Goal: Task Accomplishment & Management: Use online tool/utility

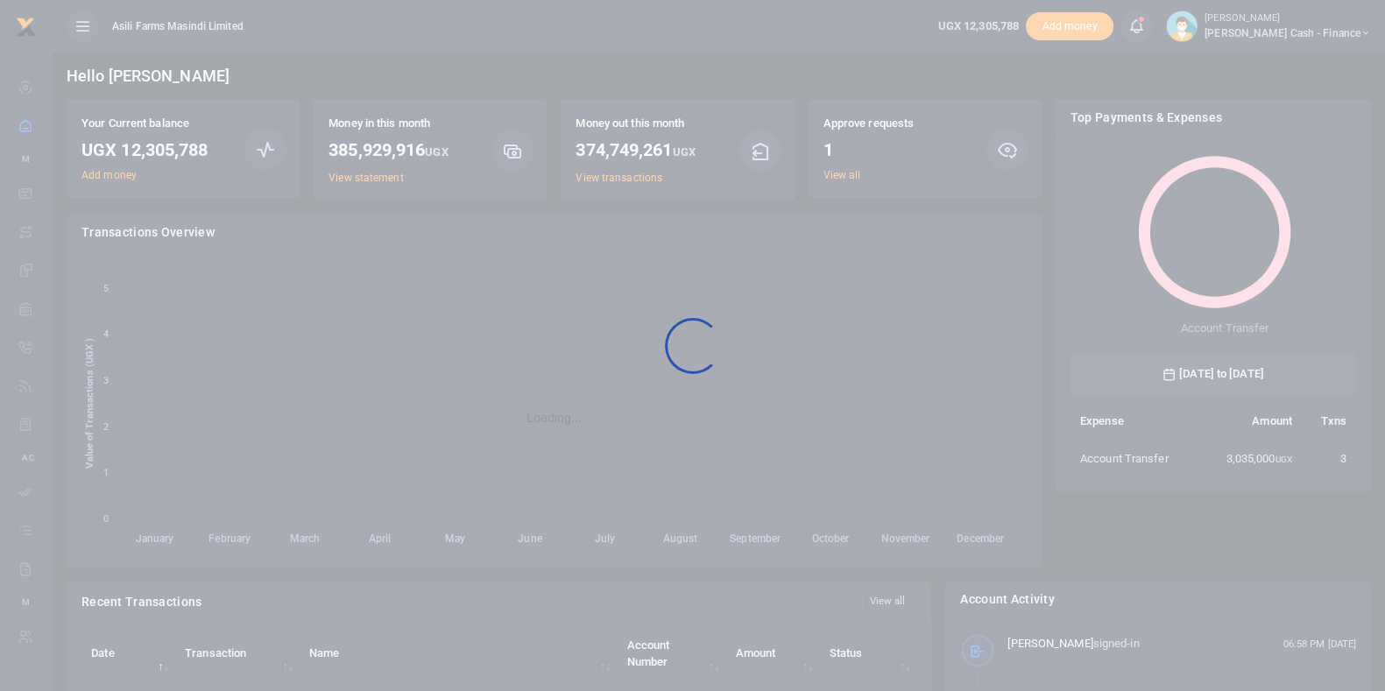
scroll to position [229, 269]
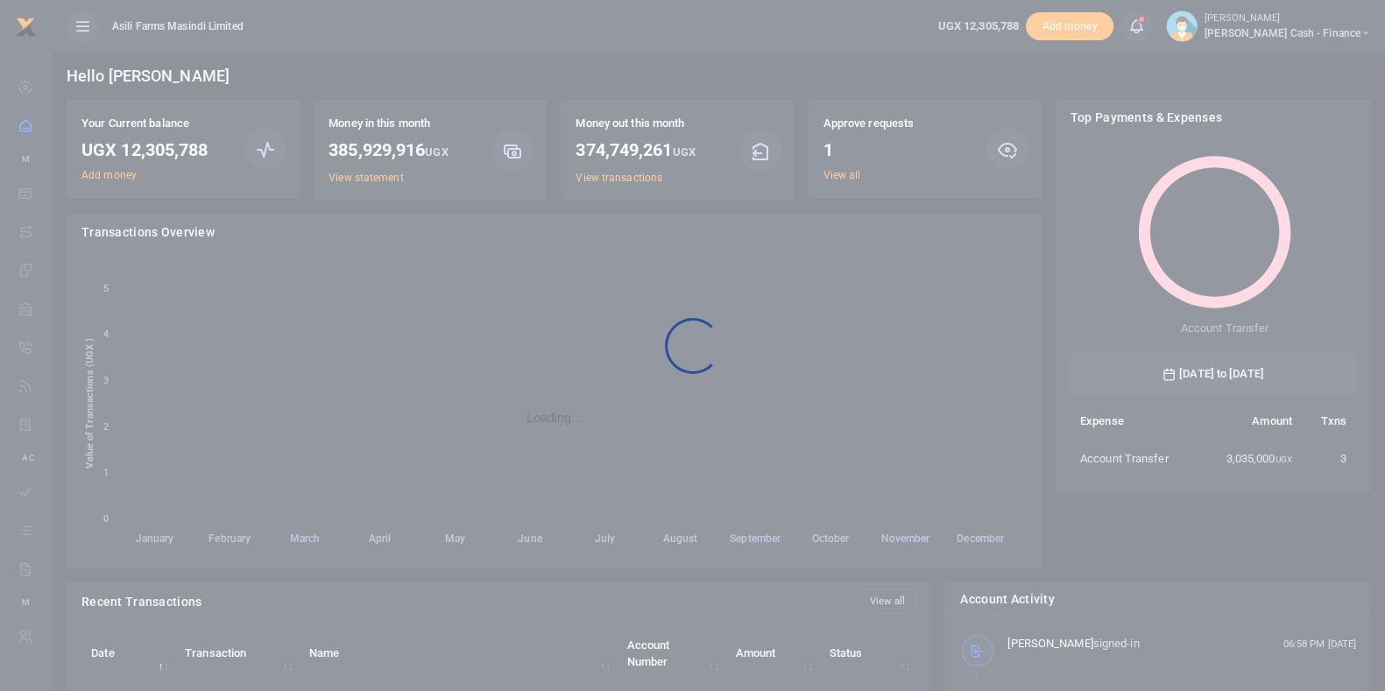
click at [841, 173] on div at bounding box center [692, 345] width 1385 height 691
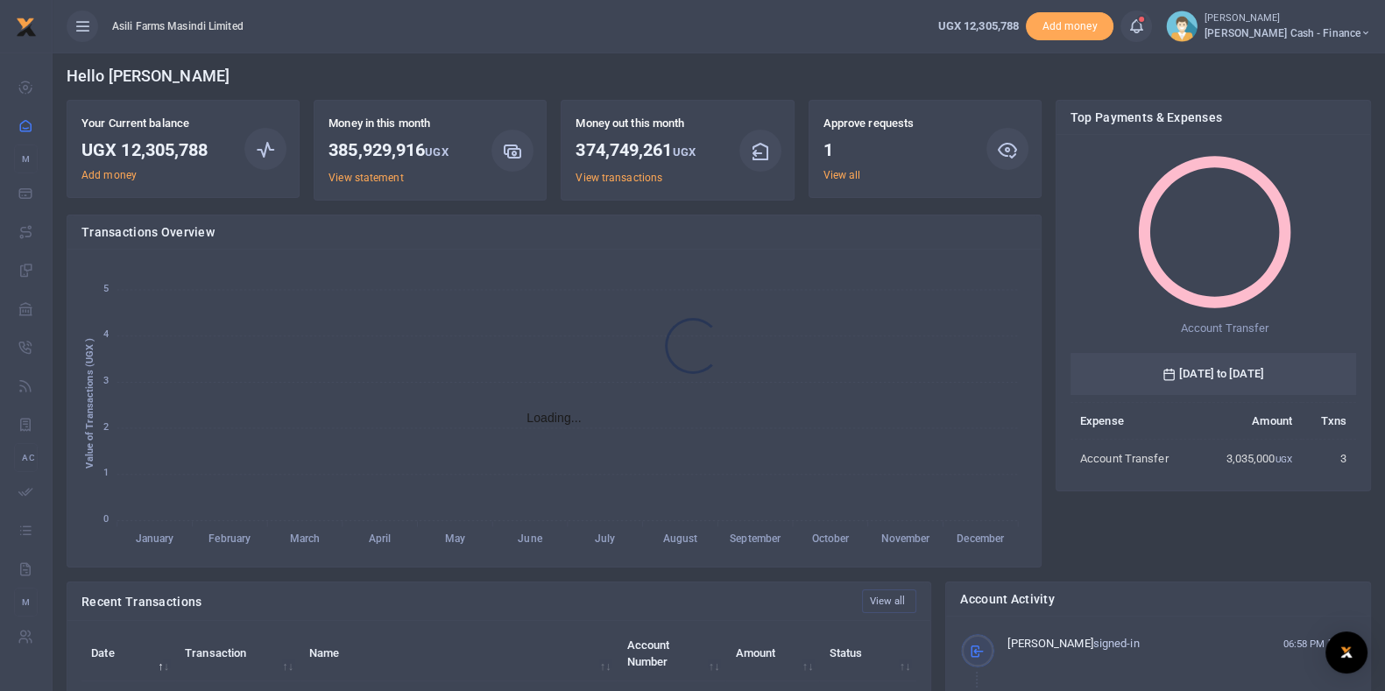
click at [845, 173] on div at bounding box center [692, 345] width 1385 height 691
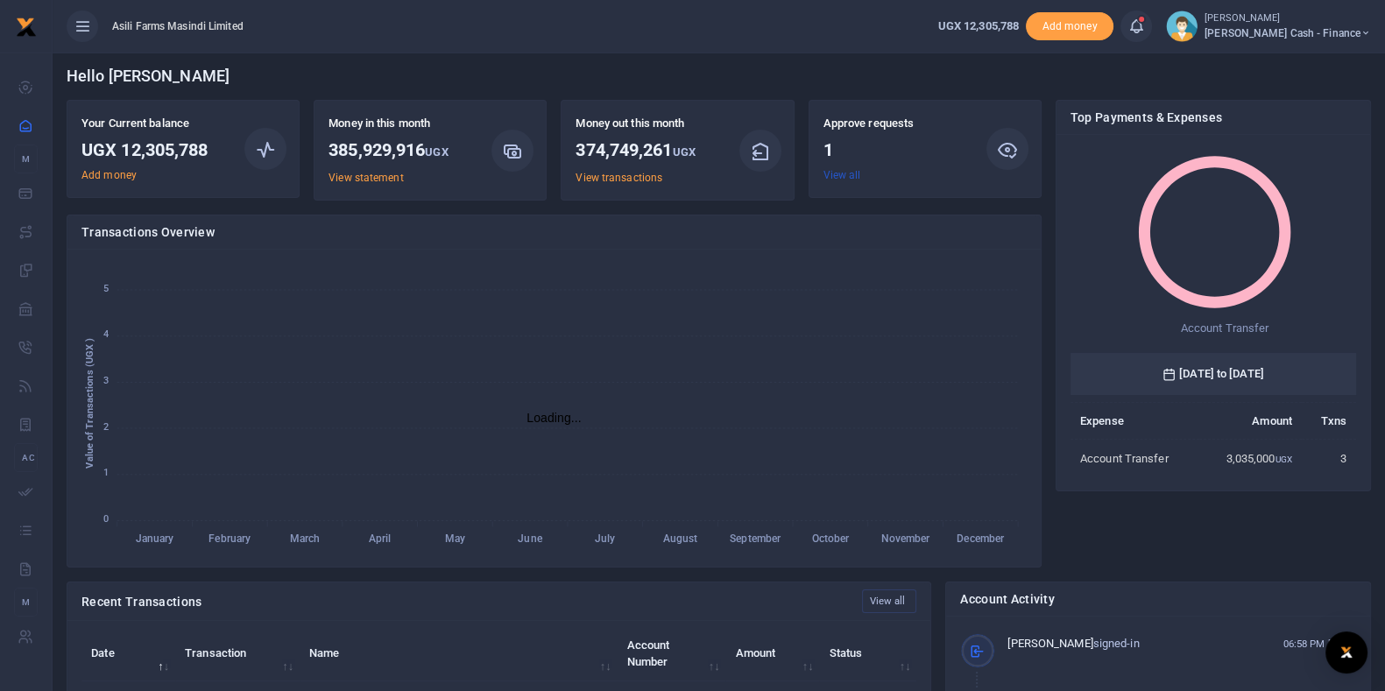
click at [846, 171] on link "View all" at bounding box center [842, 175] width 38 height 12
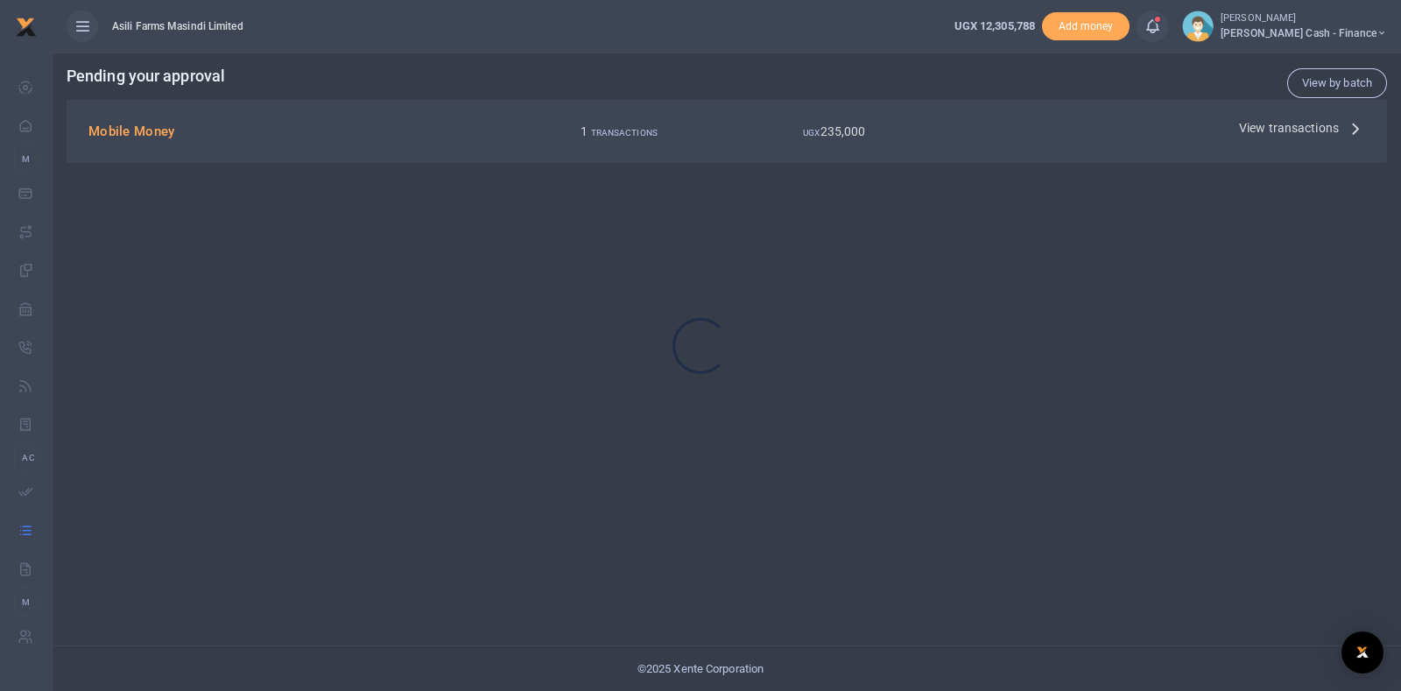
click at [1252, 124] on div at bounding box center [700, 345] width 1401 height 691
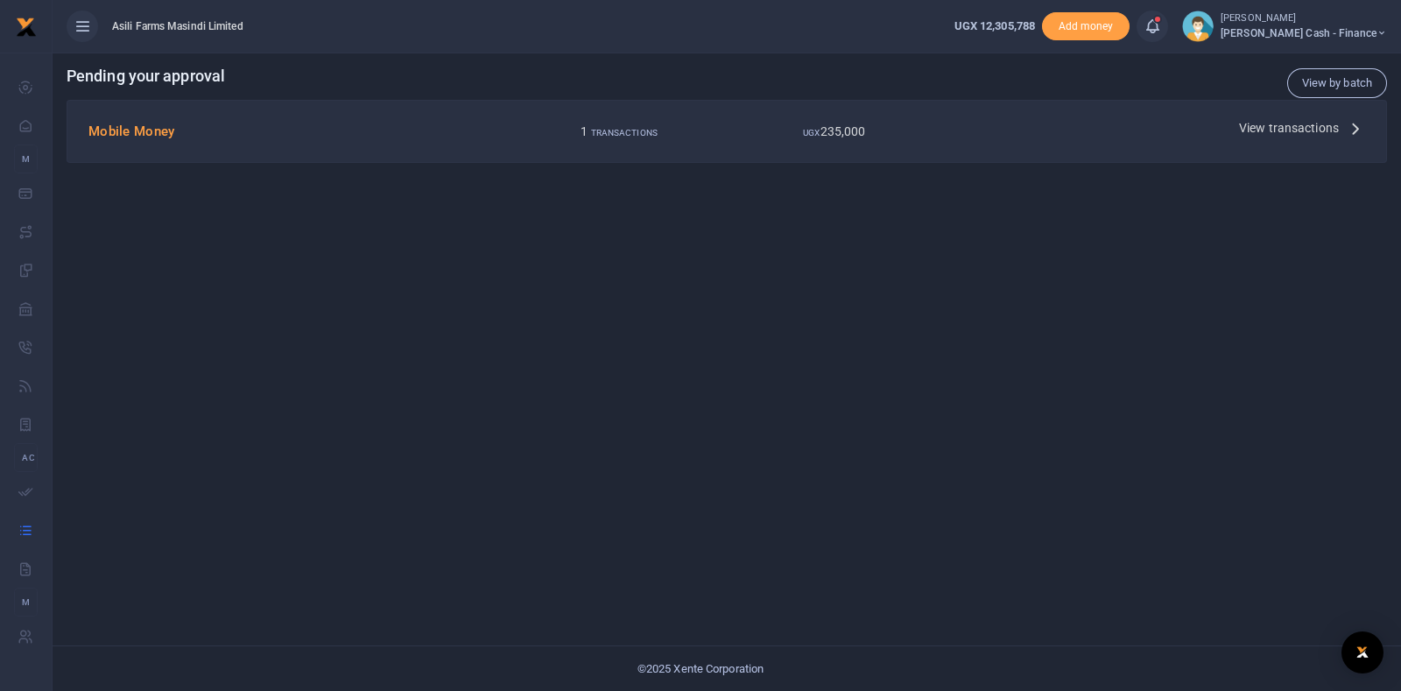
click at [1252, 129] on span "View transactions" at bounding box center [1289, 127] width 100 height 19
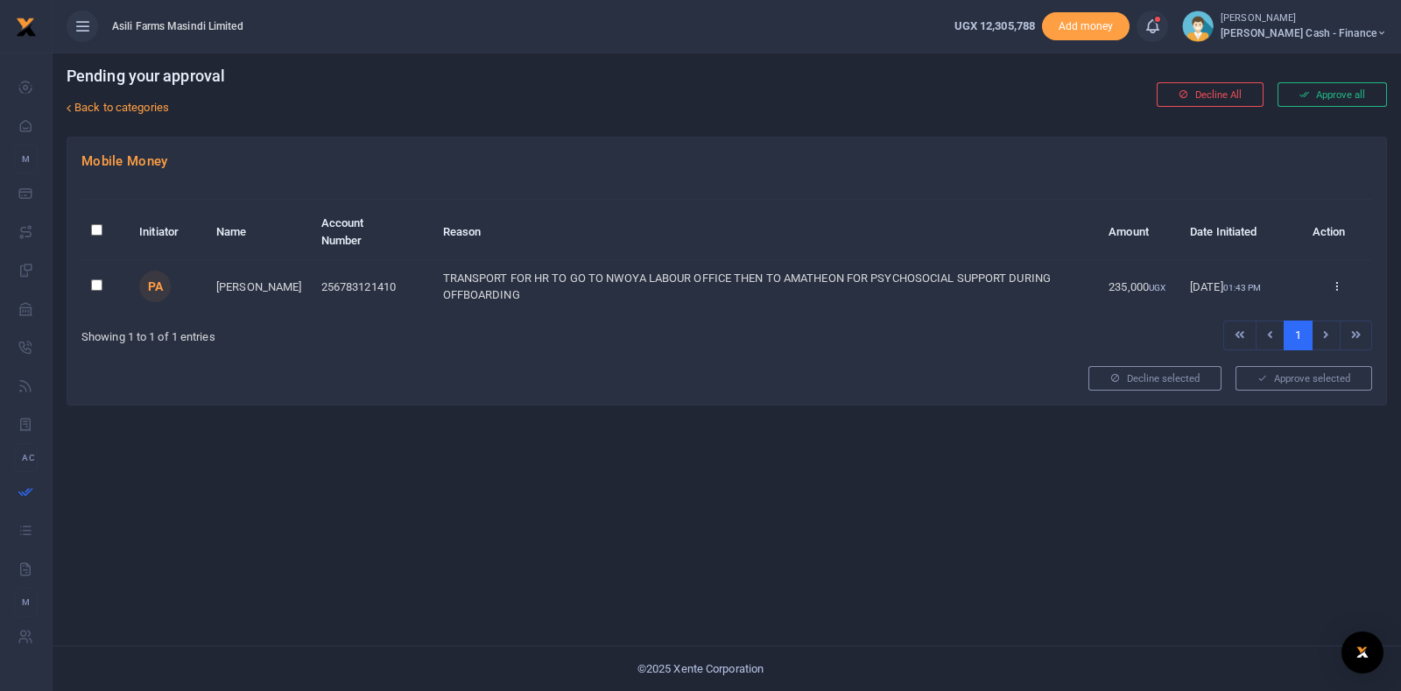
click at [1340, 285] on div at bounding box center [700, 345] width 1401 height 691
click at [1340, 285] on icon at bounding box center [1336, 285] width 11 height 12
click at [1261, 309] on link "Approve" at bounding box center [1273, 314] width 138 height 25
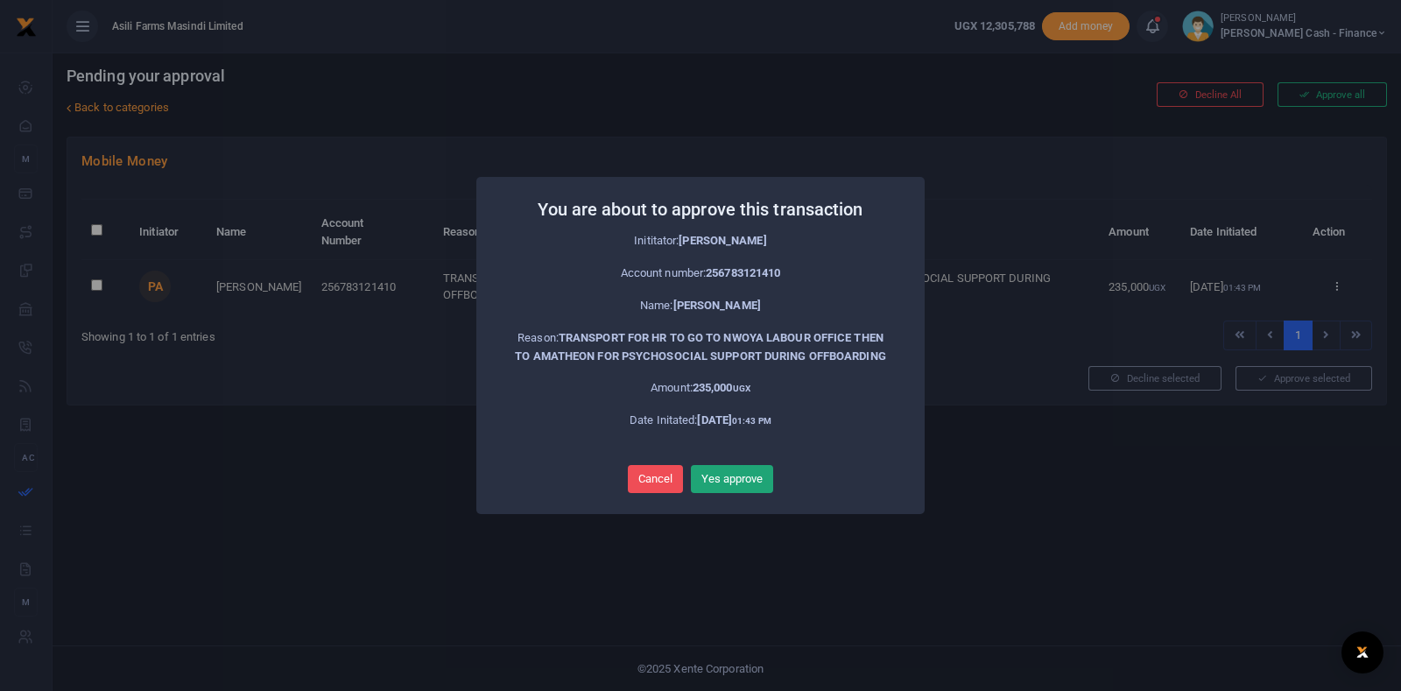
click at [744, 475] on button "Yes approve" at bounding box center [732, 479] width 82 height 28
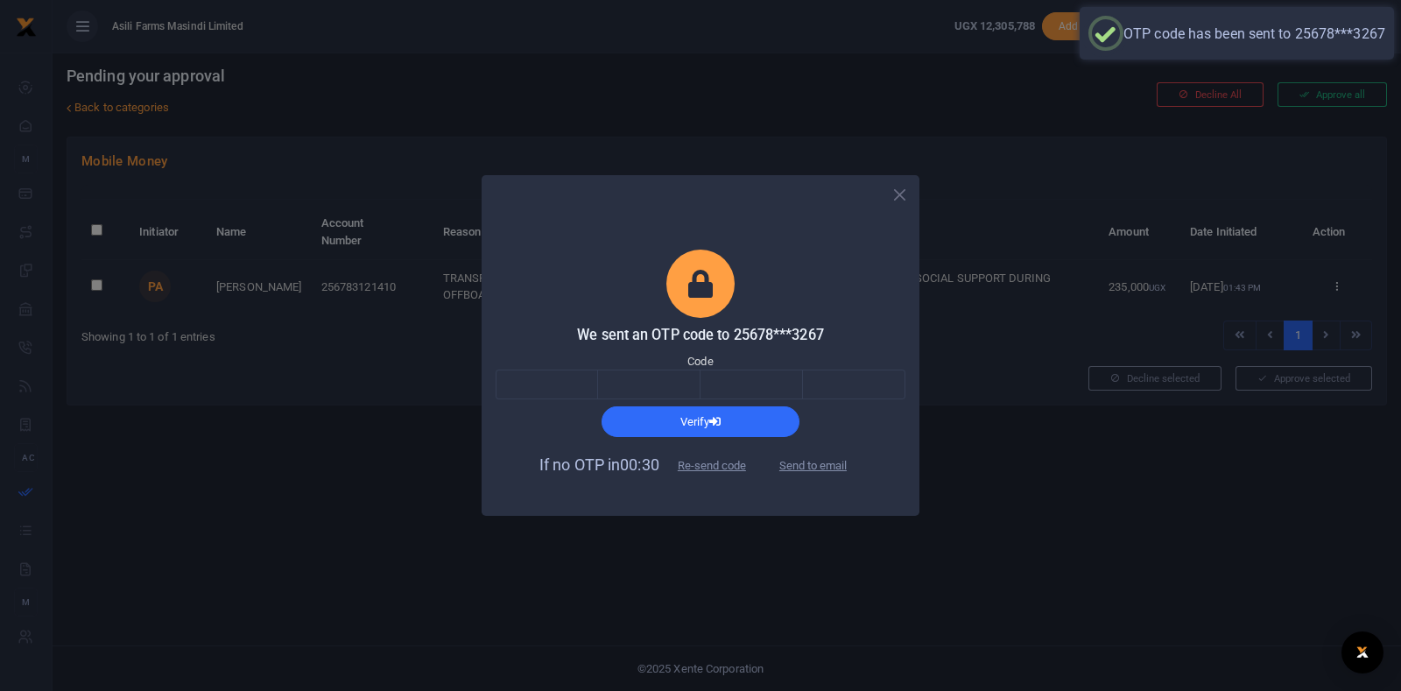
click at [807, 466] on span "Send to email" at bounding box center [813, 464] width 97 height 18
